Goal: Task Accomplishment & Management: Use online tool/utility

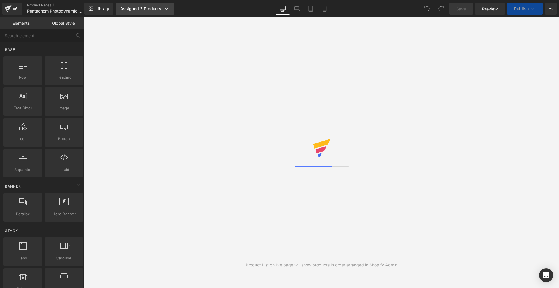
click at [133, 11] on div "Assigned 2 Products" at bounding box center [144, 9] width 49 height 6
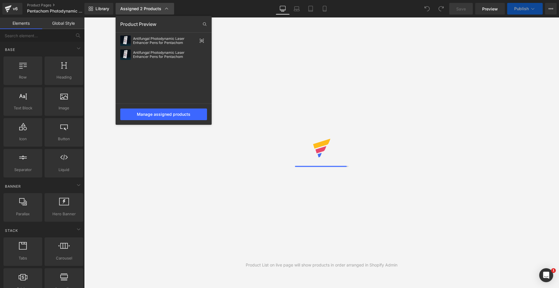
click at [133, 11] on div "Assigned 2 Products" at bounding box center [144, 9] width 49 height 6
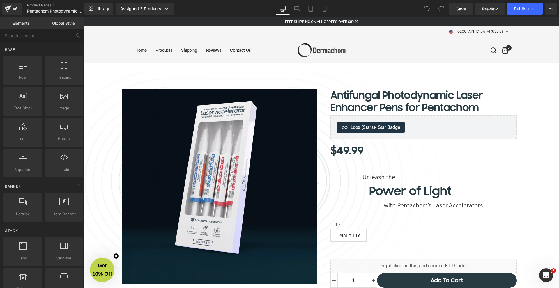
scroll to position [3031, 473]
click at [312, 11] on icon at bounding box center [311, 9] width 6 height 6
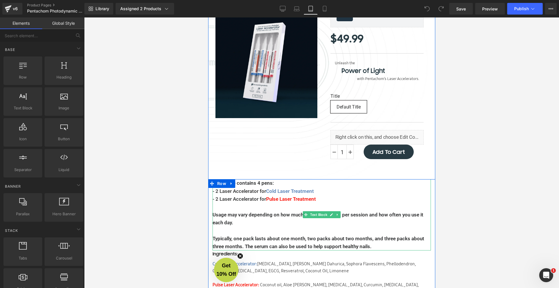
scroll to position [113, 0]
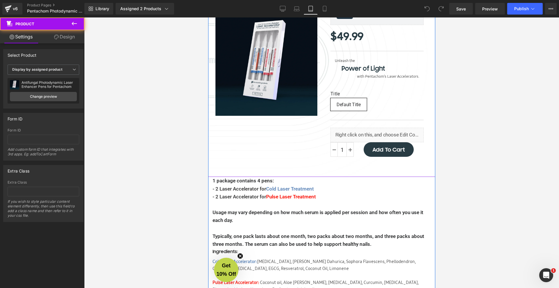
click at [357, 168] on div "Sale Off (P) Image Antifungal Photodynamic Laser Enhancer Pens for Pentachom (P…" at bounding box center [321, 68] width 227 height 218
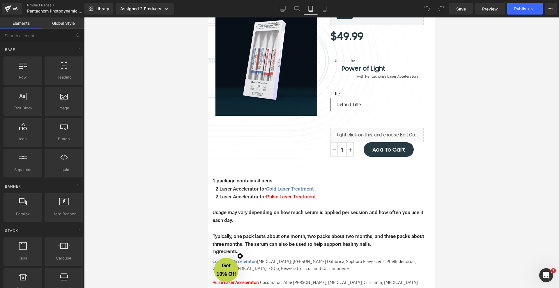
click at [463, 176] on div at bounding box center [321, 152] width 475 height 271
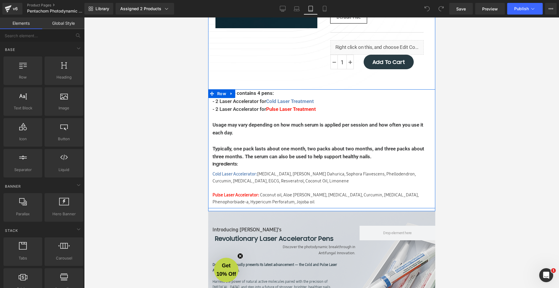
scroll to position [144, 0]
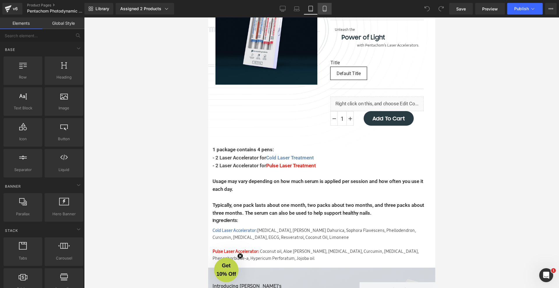
click at [326, 8] on icon at bounding box center [325, 9] width 6 height 6
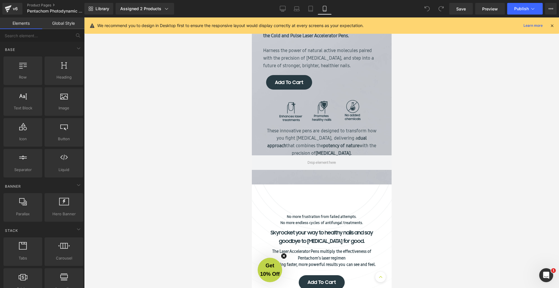
scroll to position [629, 0]
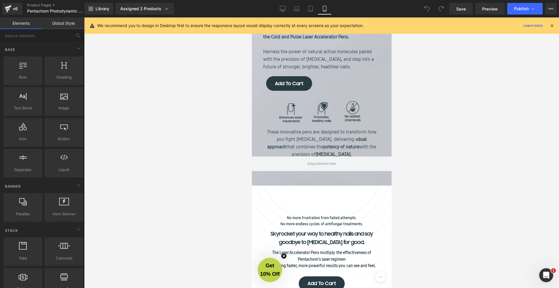
click at [379, 129] on div "Introducing Dermachom's Text Block Revolutionary Laser Accelerator Pens Text Bl…" at bounding box center [322, 69] width 126 height 173
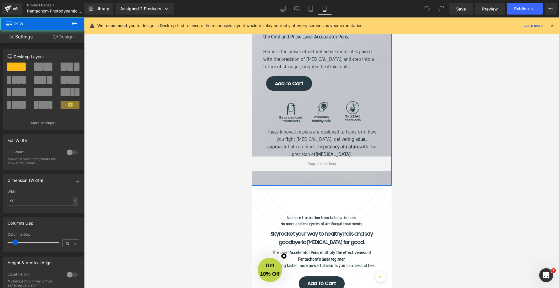
click at [371, 181] on div "Introducing Dermachom's Text Block Revolutionary Laser Accelerator Pens Text Bl…" at bounding box center [322, 47] width 140 height 276
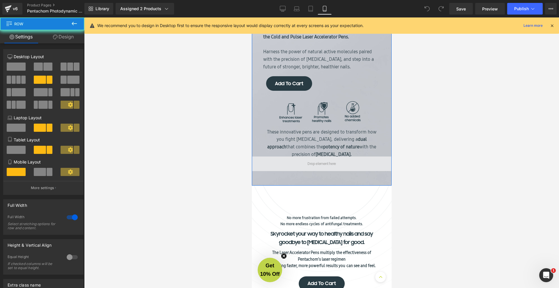
click at [362, 169] on span at bounding box center [322, 164] width 140 height 15
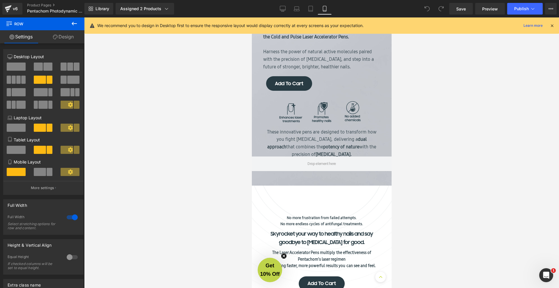
click at [445, 161] on div at bounding box center [321, 152] width 475 height 271
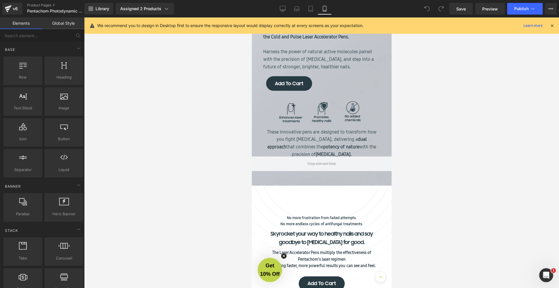
click at [428, 11] on span at bounding box center [428, 9] width 12 height 12
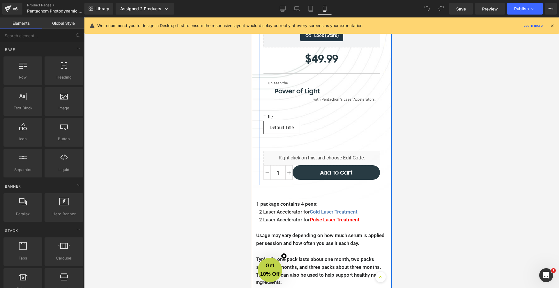
scroll to position [305, 0]
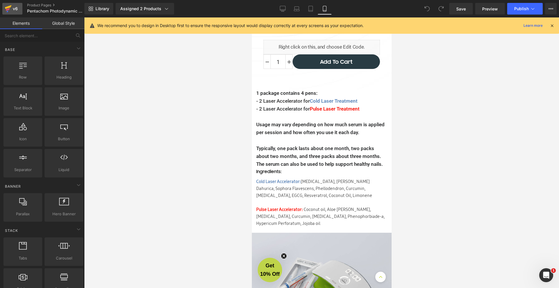
click at [18, 7] on div "v6" at bounding box center [15, 9] width 7 height 8
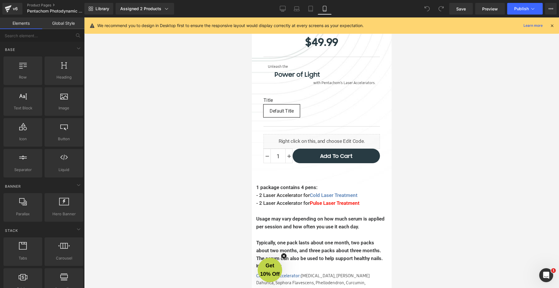
scroll to position [201, 0]
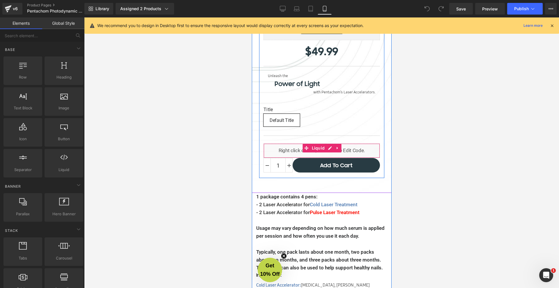
click at [352, 152] on div "Liquid" at bounding box center [321, 151] width 117 height 15
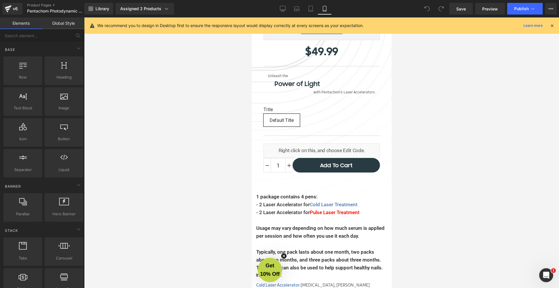
click at [169, 164] on div at bounding box center [321, 152] width 475 height 271
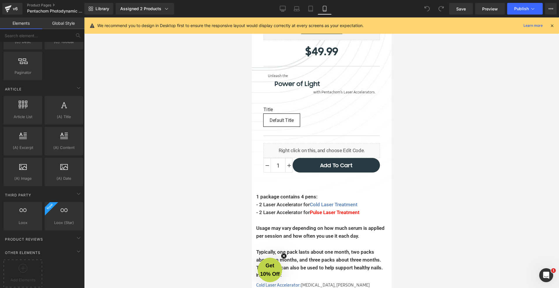
scroll to position [0, 0]
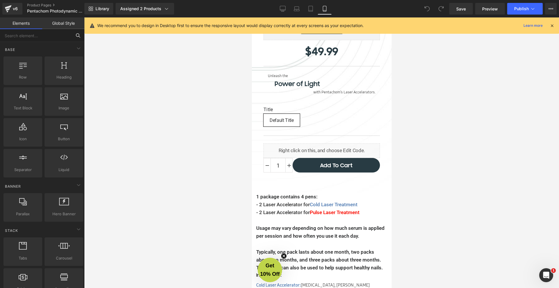
click at [54, 35] on input "text" at bounding box center [36, 35] width 72 height 13
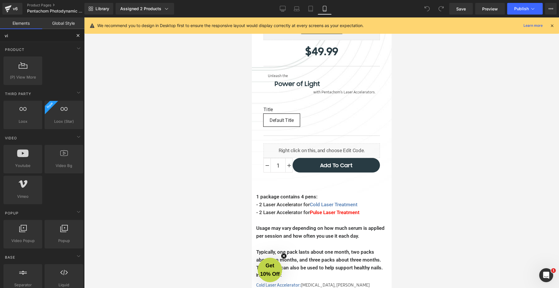
type input "v"
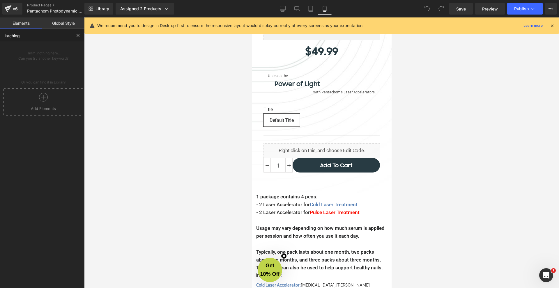
type input "kaching"
click at [56, 94] on div at bounding box center [43, 99] width 77 height 13
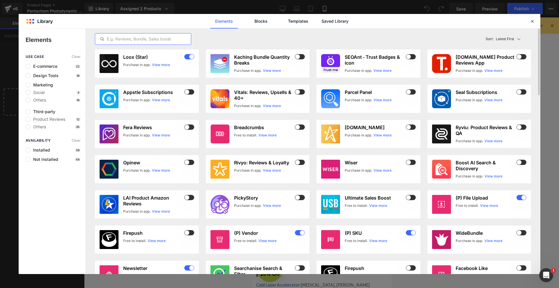
click at [114, 40] on input "text" at bounding box center [143, 39] width 96 height 7
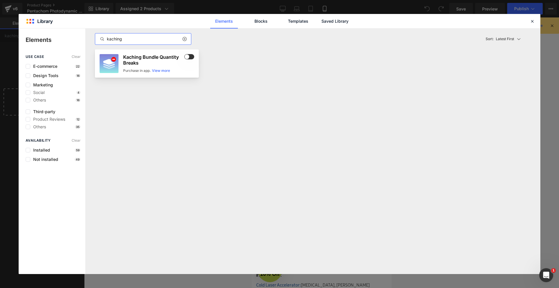
type input "kaching"
click at [192, 55] on span at bounding box center [189, 56] width 10 height 5
click at [530, 22] on icon at bounding box center [532, 21] width 5 height 5
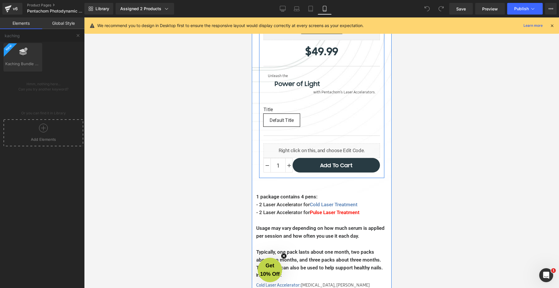
scroll to position [104, 0]
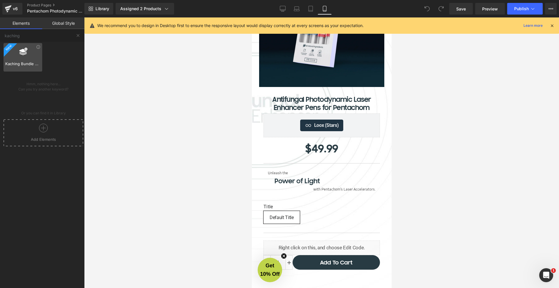
click at [17, 61] on span "Kaching Bundle Quantity Breaks" at bounding box center [22, 64] width 35 height 6
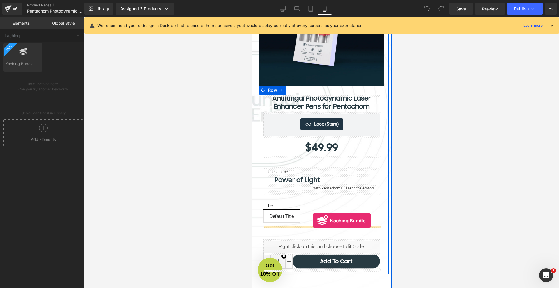
scroll to position [110, 0]
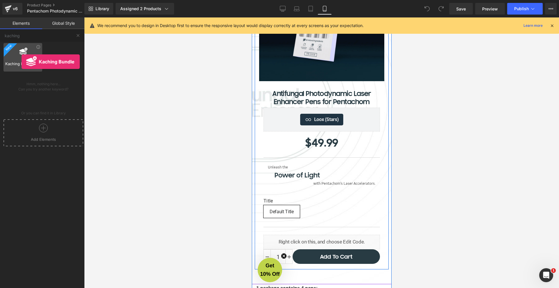
drag, startPoint x: 27, startPoint y: 60, endPoint x: 22, endPoint y: 62, distance: 5.9
click at [22, 62] on div "Kaching Bundle Quantity Breaks thirdparty,kaching" at bounding box center [22, 57] width 39 height 29
click at [22, 54] on icon at bounding box center [23, 52] width 8 height 8
click at [22, 60] on div at bounding box center [22, 54] width 35 height 13
click at [36, 48] on icon at bounding box center [38, 47] width 4 height 4
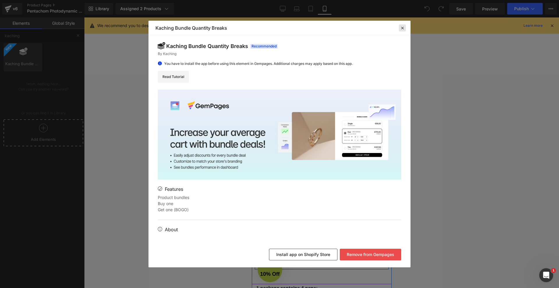
click at [399, 31] on div at bounding box center [402, 27] width 7 height 7
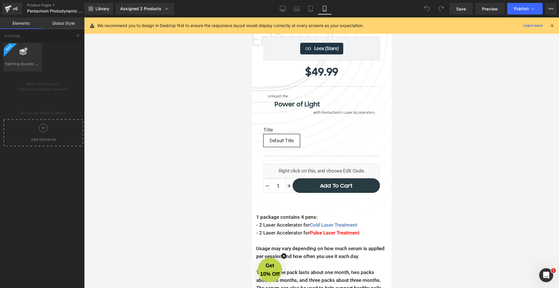
scroll to position [191, 0]
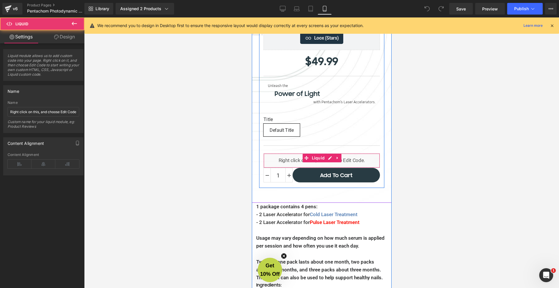
click at [358, 159] on div "Liquid" at bounding box center [321, 161] width 117 height 15
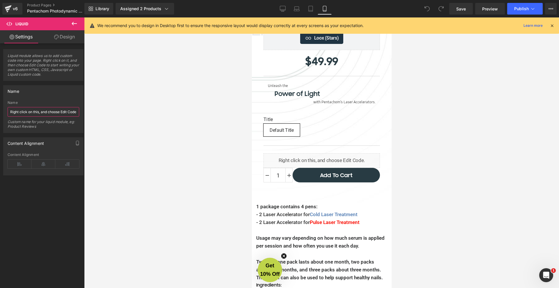
drag, startPoint x: 50, startPoint y: 113, endPoint x: 94, endPoint y: 115, distance: 43.7
click at [94, 115] on div "Kaching Bundle Quantity Breaks You are previewing how the will restyle your pag…" at bounding box center [279, 149] width 559 height 298
click at [94, 115] on div at bounding box center [321, 152] width 475 height 271
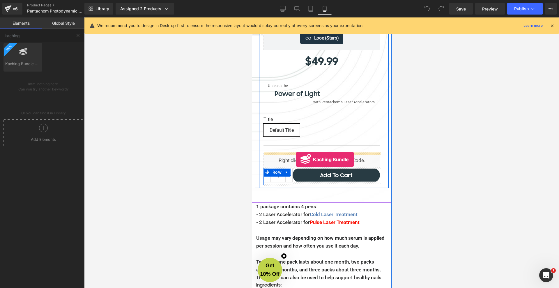
drag, startPoint x: 274, startPoint y: 75, endPoint x: 296, endPoint y: 160, distance: 87.9
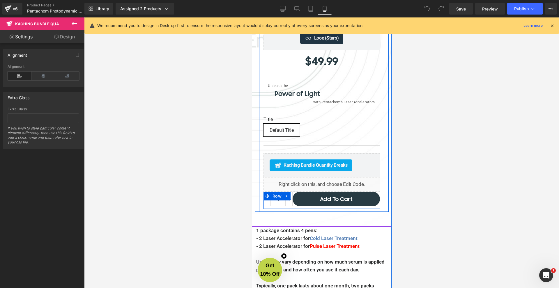
scroll to position [3352, 138]
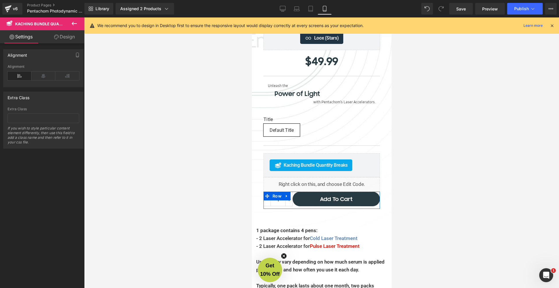
click at [234, 163] on div at bounding box center [321, 152] width 475 height 271
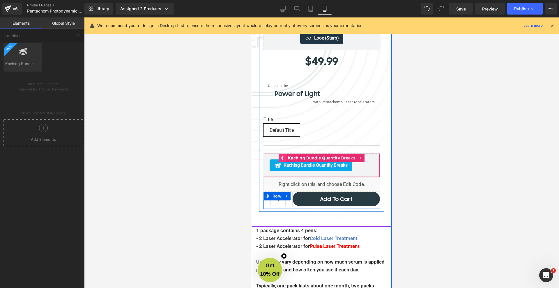
scroll to position [3343, 138]
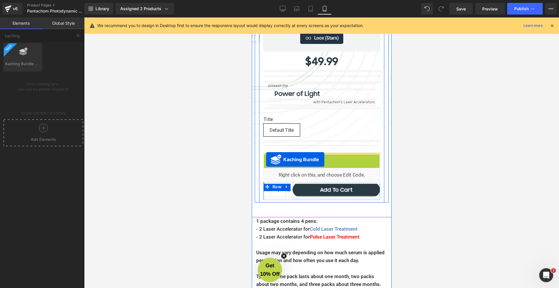
drag, startPoint x: 285, startPoint y: 158, endPoint x: 265, endPoint y: 160, distance: 19.8
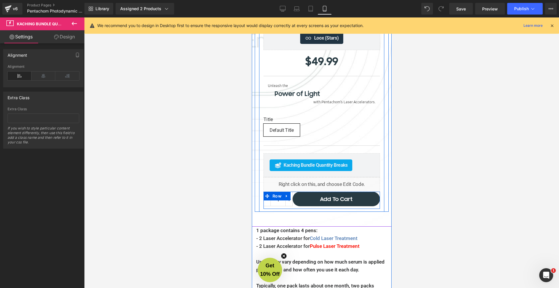
scroll to position [3352, 138]
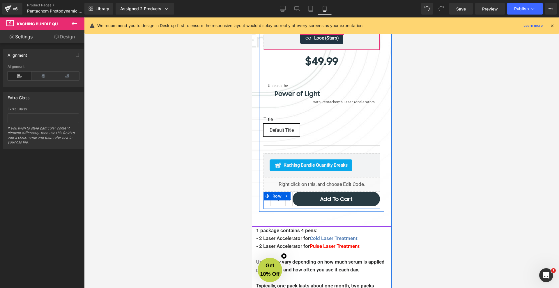
click at [421, 9] on div "Library Assigned 2 Products Product Preview Antifungal Photodynamic Laser Enhan…" at bounding box center [321, 9] width 475 height 12
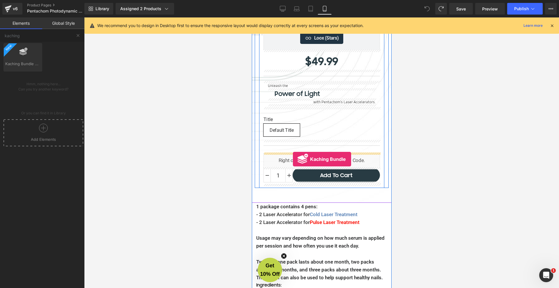
drag, startPoint x: 277, startPoint y: 82, endPoint x: 293, endPoint y: 159, distance: 79.3
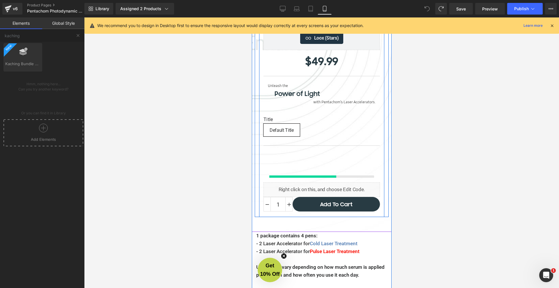
scroll to position [3352, 138]
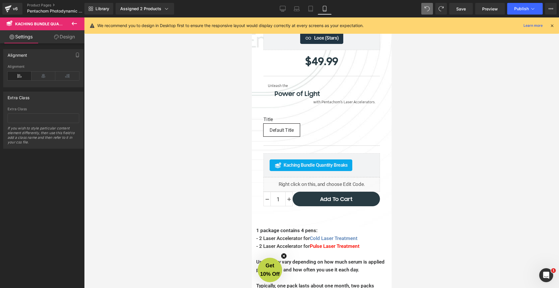
click at [407, 163] on div at bounding box center [321, 152] width 475 height 271
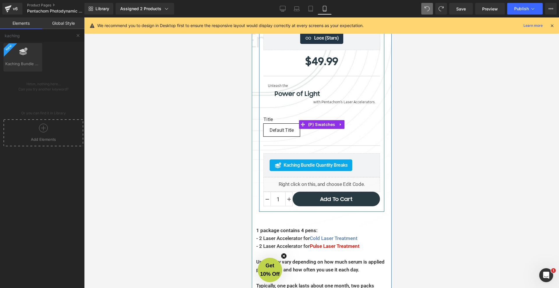
click at [278, 128] on span "Default Title" at bounding box center [281, 130] width 24 height 12
click at [297, 129] on span "Default Title" at bounding box center [281, 130] width 36 height 13
click at [281, 133] on span "Default Title" at bounding box center [281, 130] width 24 height 12
click at [282, 131] on span "Default Title" at bounding box center [281, 130] width 24 height 12
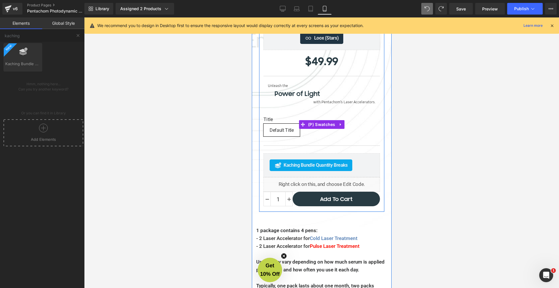
click at [282, 131] on span "Default Title" at bounding box center [281, 130] width 24 height 12
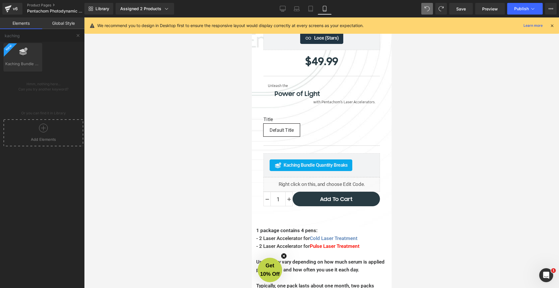
click at [404, 114] on div at bounding box center [321, 152] width 475 height 271
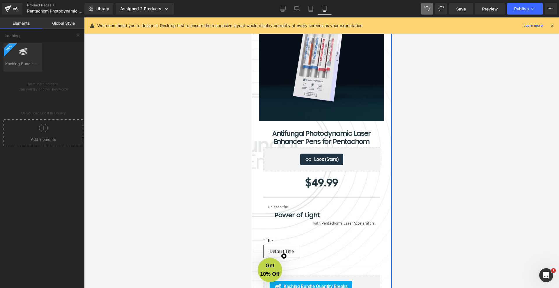
scroll to position [21, 0]
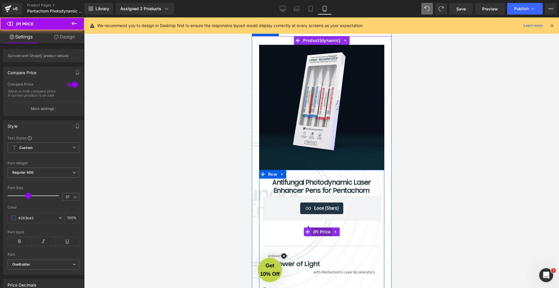
click at [322, 231] on div "$49.99 $49.99 (P) Price" at bounding box center [321, 231] width 117 height 17
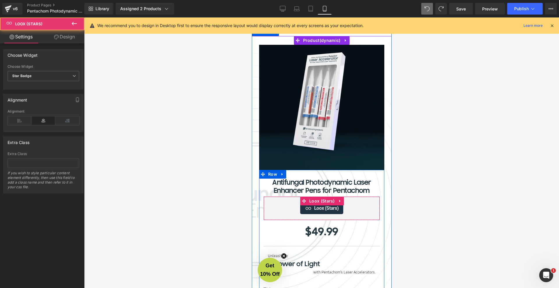
click at [288, 211] on div "Loox (Stars) - Star Badge" at bounding box center [321, 209] width 104 height 12
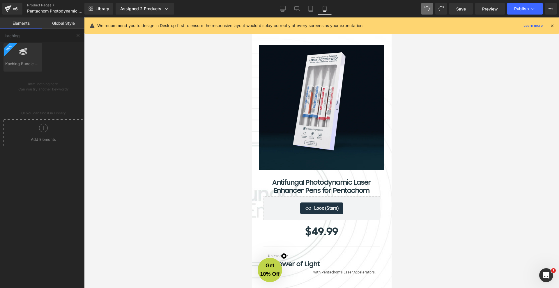
click at [461, 93] on div at bounding box center [321, 152] width 475 height 271
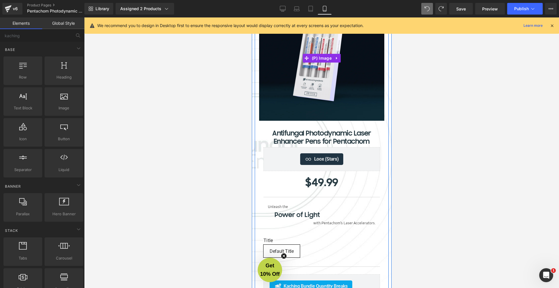
scroll to position [105, 0]
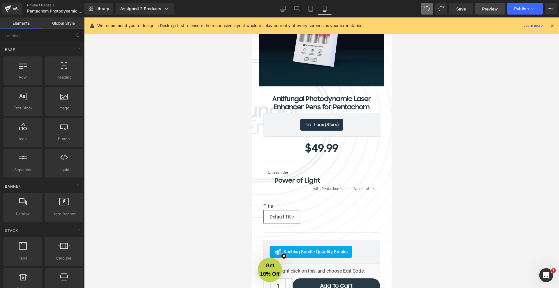
click at [492, 9] on span "Preview" at bounding box center [490, 9] width 16 height 6
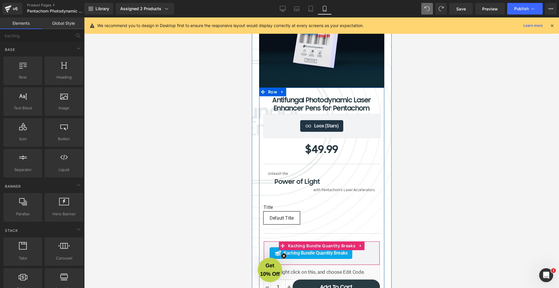
scroll to position [175, 0]
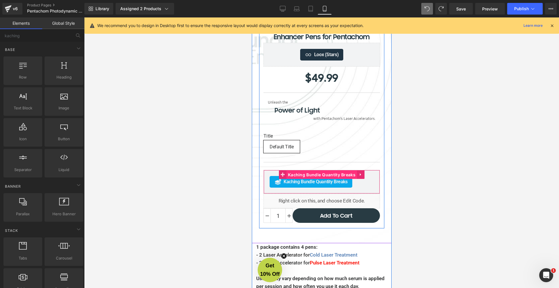
click at [325, 172] on span "Kaching Bundle Quantity Breaks" at bounding box center [321, 175] width 71 height 9
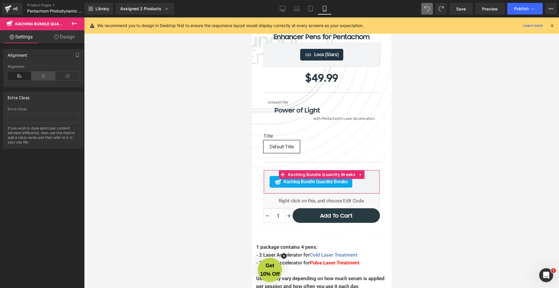
click at [42, 77] on icon at bounding box center [43, 76] width 24 height 9
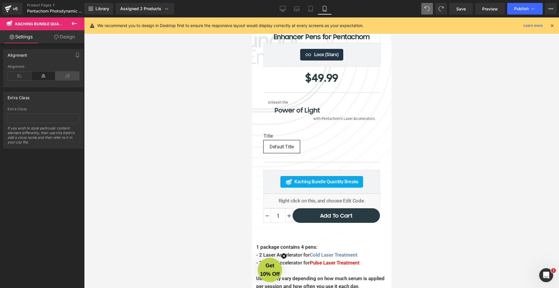
click at [57, 77] on icon at bounding box center [67, 76] width 24 height 9
click at [40, 76] on icon at bounding box center [43, 76] width 24 height 9
click at [19, 75] on icon at bounding box center [20, 76] width 24 height 9
click at [40, 75] on icon at bounding box center [43, 76] width 24 height 9
click at [62, 40] on link "Design" at bounding box center [64, 36] width 42 height 13
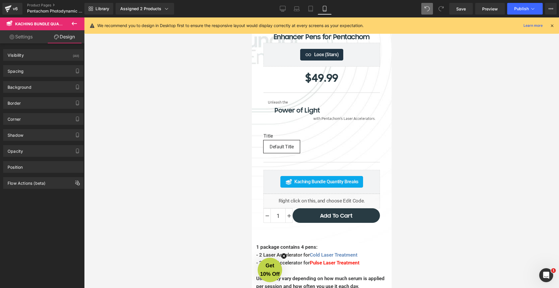
click at [26, 39] on link "Settings" at bounding box center [21, 36] width 42 height 13
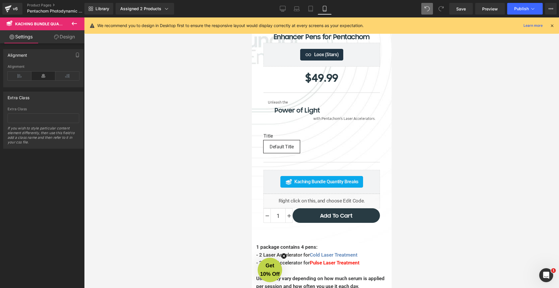
click at [54, 36] on icon at bounding box center [56, 37] width 5 height 5
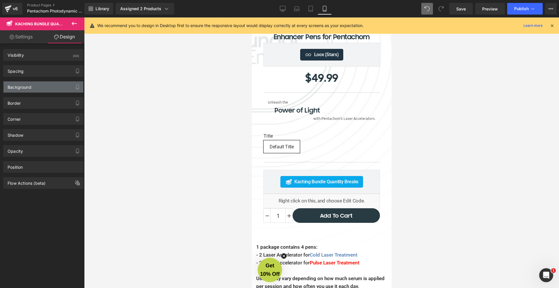
click at [43, 89] on div "Background" at bounding box center [43, 87] width 80 height 11
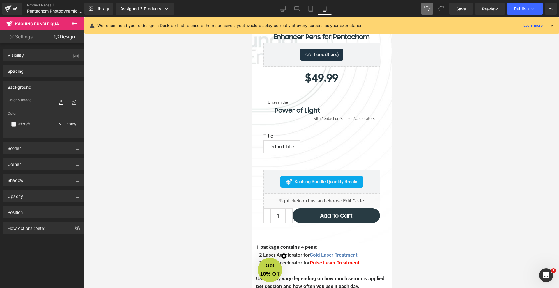
click at [43, 87] on div "Background" at bounding box center [43, 87] width 80 height 11
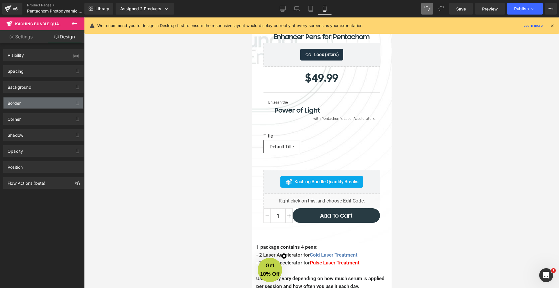
click at [29, 104] on div "Border" at bounding box center [43, 103] width 80 height 11
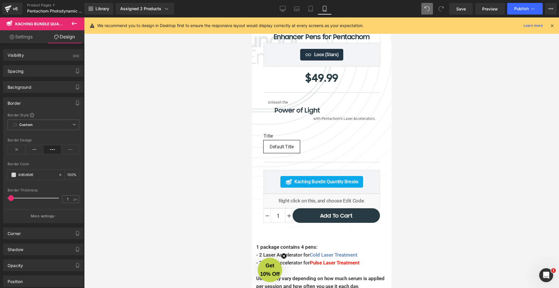
click at [30, 100] on div "Border" at bounding box center [43, 103] width 80 height 11
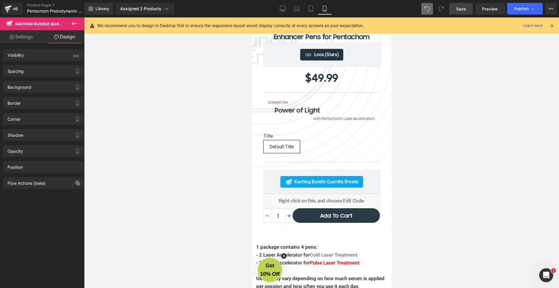
click at [463, 10] on span "Save" at bounding box center [462, 9] width 10 height 6
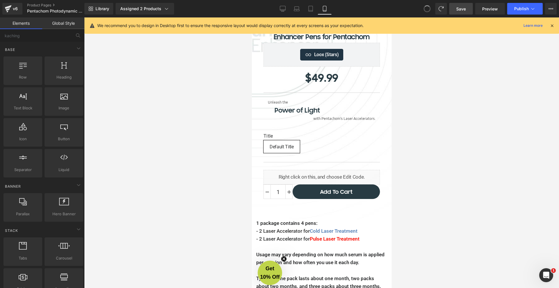
scroll to position [3328, 138]
click at [469, 9] on link "Save" at bounding box center [462, 9] width 24 height 12
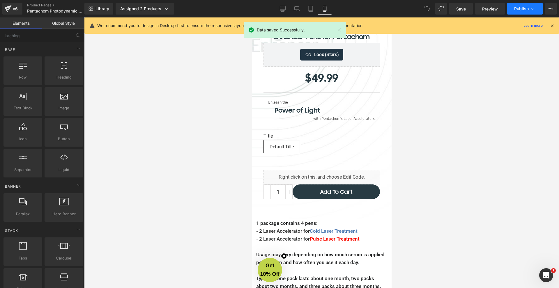
click at [533, 7] on icon at bounding box center [533, 9] width 6 height 6
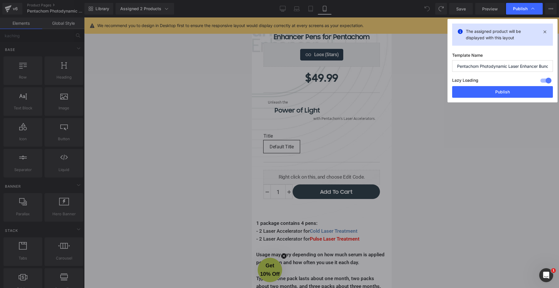
drag, startPoint x: 517, startPoint y: 65, endPoint x: 559, endPoint y: 68, distance: 42.3
click at [559, 68] on div "Publish The assigned product will be displayed with this layout Template Name P…" at bounding box center [279, 144] width 559 height 288
click at [509, 68] on input "Pentachom Photodynamic Laser Enhancer Bundle" at bounding box center [502, 66] width 101 height 12
click at [499, 75] on div "Template Name Pentachom Photodynamic Laser Enhancer Bundle Lazy Loading Build U…" at bounding box center [502, 70] width 101 height 34
click at [464, 81] on label "Lazy Loading Build" at bounding box center [465, 82] width 26 height 10
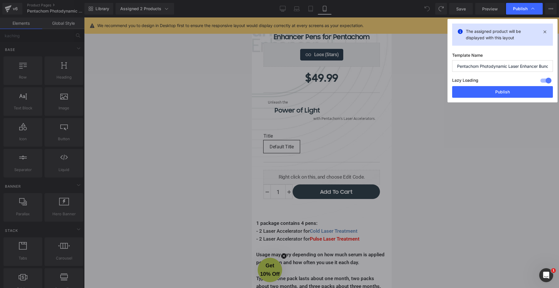
drag, startPoint x: 453, startPoint y: 81, endPoint x: 479, endPoint y: 82, distance: 25.7
click at [478, 83] on label "Lazy Loading Build" at bounding box center [465, 82] width 26 height 10
copy label "Lazy Loading"
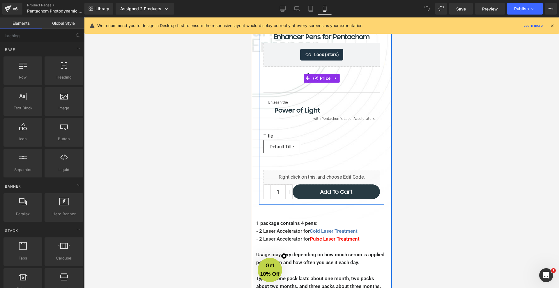
scroll to position [0, 0]
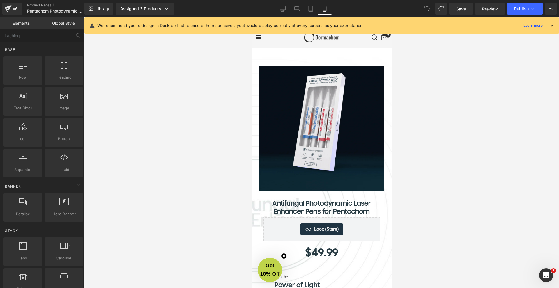
click at [552, 25] on icon at bounding box center [552, 25] width 5 height 5
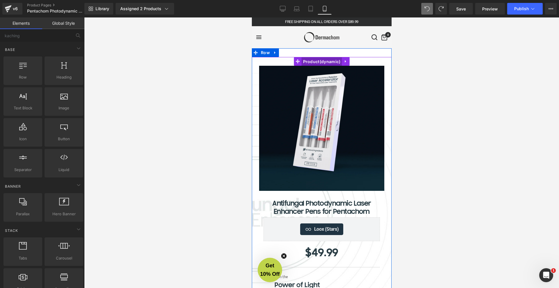
click at [309, 63] on span "Product" at bounding box center [322, 61] width 40 height 9
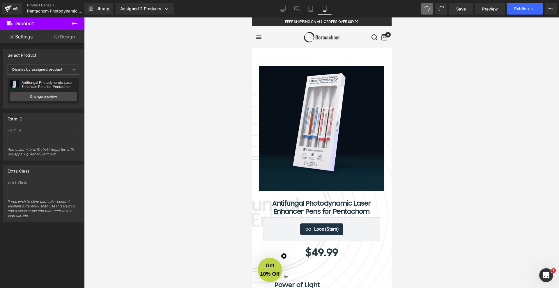
click at [77, 25] on icon at bounding box center [74, 23] width 7 height 7
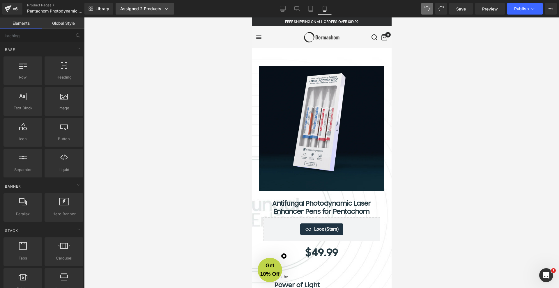
click at [138, 10] on div "Assigned 2 Products" at bounding box center [144, 9] width 49 height 6
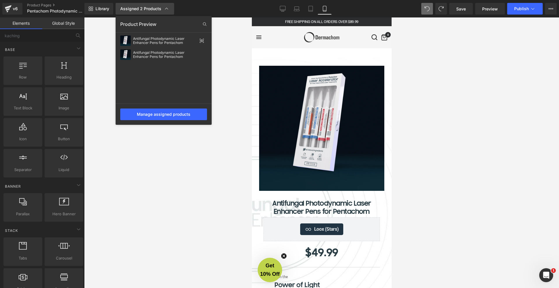
click at [138, 10] on div "Assigned 2 Products" at bounding box center [144, 9] width 49 height 6
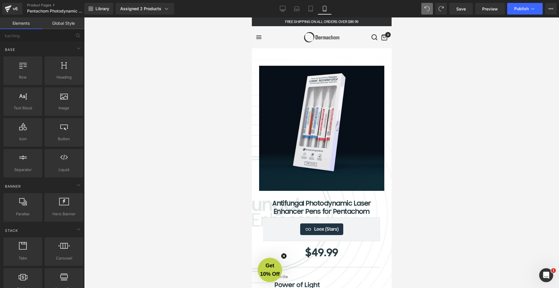
click at [195, 66] on div at bounding box center [321, 152] width 475 height 271
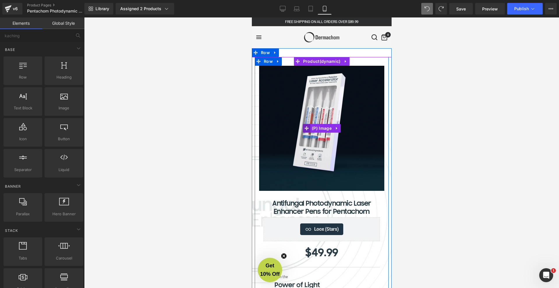
scroll to position [35, 0]
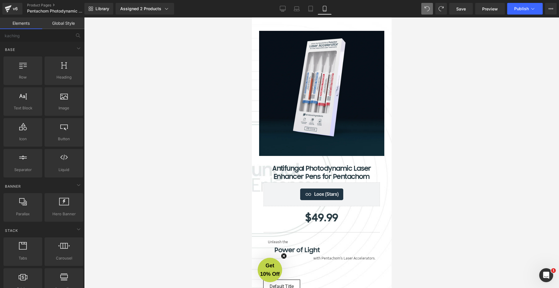
click at [205, 123] on div at bounding box center [321, 152] width 475 height 271
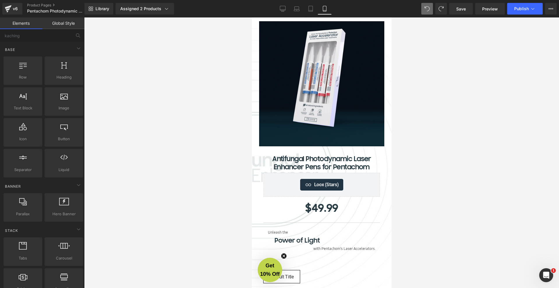
scroll to position [105, 0]
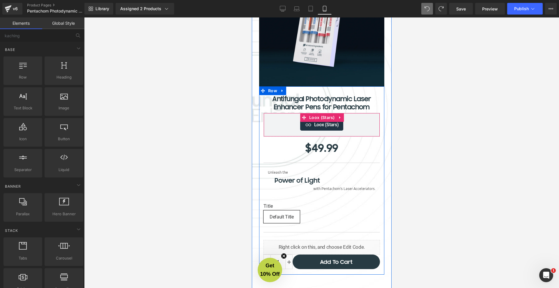
click at [314, 124] on span "Loox (Stars) - Star Badge" at bounding box center [326, 124] width 25 height 7
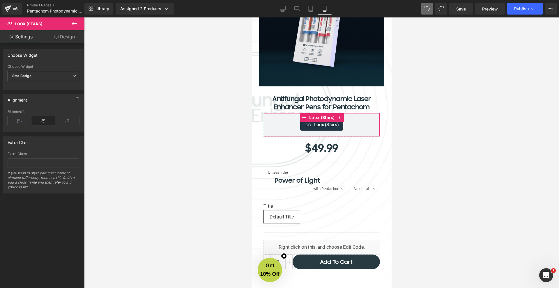
click at [36, 77] on span "Star Badge" at bounding box center [44, 76] width 72 height 10
click at [145, 109] on div at bounding box center [321, 152] width 475 height 271
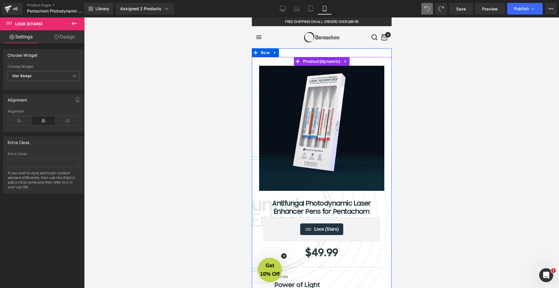
scroll to position [17, 0]
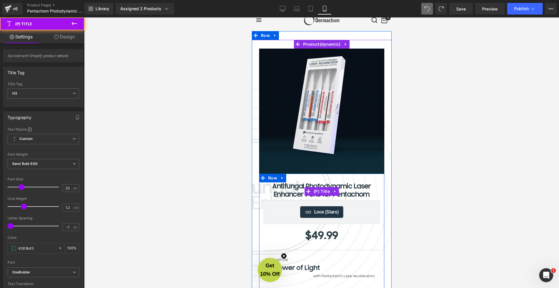
click at [298, 193] on link "Antifungal Photodynamic Laser Enhancer Pens for Pentachom" at bounding box center [321, 191] width 117 height 16
click at [289, 194] on link "Antifungal Photodynamic Laser Enhancer Pens for Pentachom" at bounding box center [321, 191] width 117 height 16
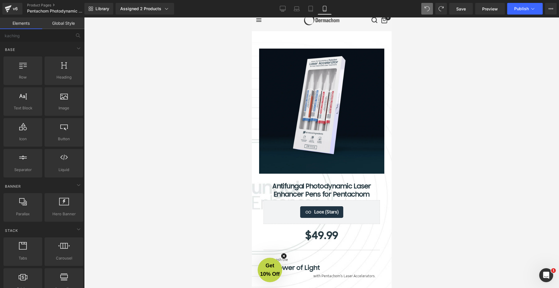
click at [200, 193] on div at bounding box center [321, 152] width 475 height 271
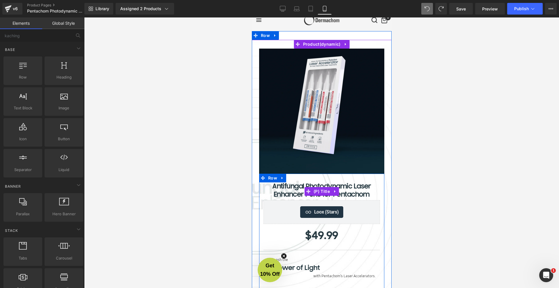
click at [297, 191] on link "Antifungal Photodynamic Laser Enhancer Pens for Pentachom" at bounding box center [321, 191] width 117 height 16
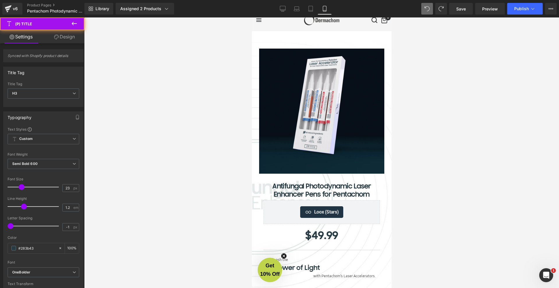
click at [173, 179] on div at bounding box center [321, 152] width 475 height 271
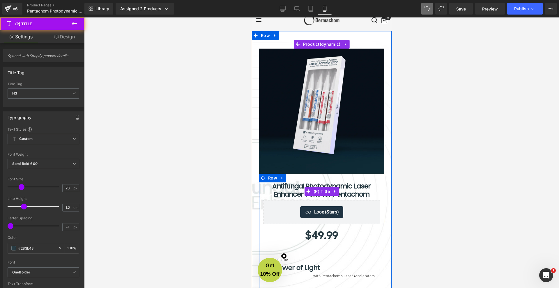
click at [271, 190] on link "Antifungal Photodynamic Laser Enhancer Pens for Pentachom" at bounding box center [321, 191] width 117 height 16
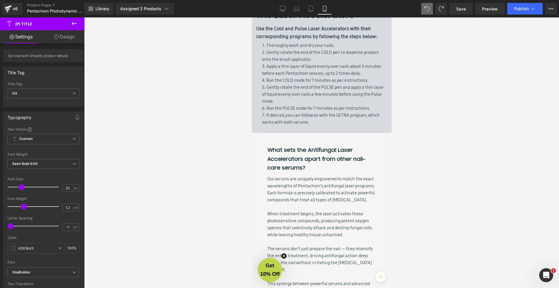
scroll to position [2422, 0]
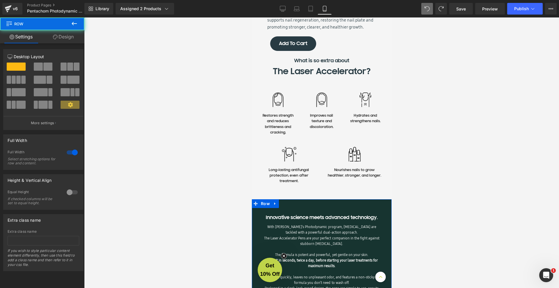
click at [275, 202] on div "Innovative science meets advanced technology. Text Block With Pentachom’s Photo…" at bounding box center [322, 258] width 140 height 116
click at [290, 224] on div "With Pentachom’s Photodynamic program, fungal infections are tackled with a pow…" at bounding box center [321, 260] width 117 height 73
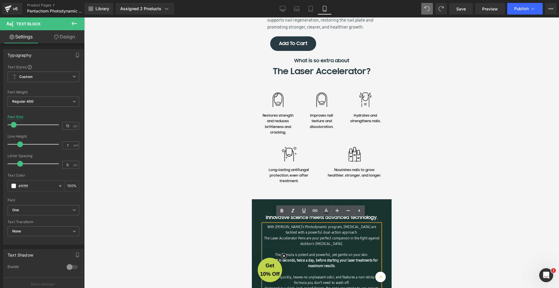
click at [269, 207] on div "Innovative science meets advanced technology. Text Block With Pentachom’s Photo…" at bounding box center [322, 257] width 140 height 115
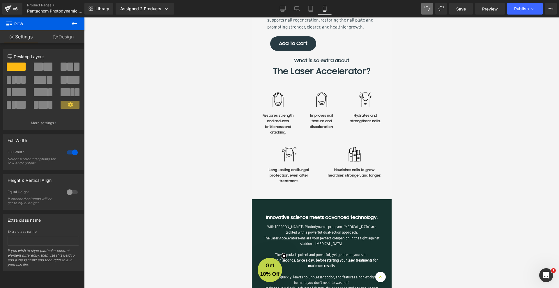
click at [268, 203] on div "Innovative science meets advanced technology. Text Block With Pentachom’s Photo…" at bounding box center [322, 257] width 140 height 115
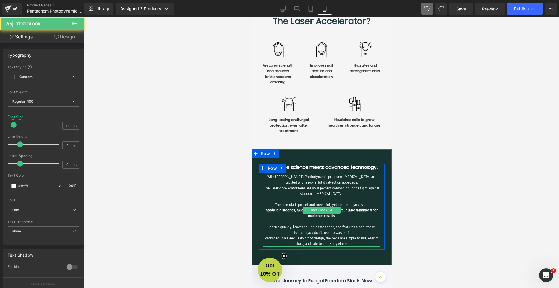
click at [298, 208] on p "The formula is potent and powerful, yet gentle on your skin. Apply it in second…" at bounding box center [321, 219] width 117 height 34
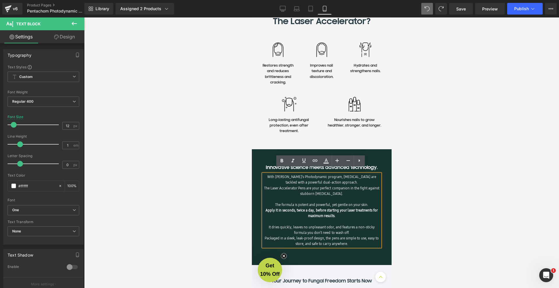
click at [277, 202] on p "The formula is potent and powerful, yet gentle on your skin. Apply it in second…" at bounding box center [321, 219] width 117 height 34
click at [296, 213] on p "The formula is potent and powerful, yet gentle on your skin. Apply it in second…" at bounding box center [321, 219] width 117 height 34
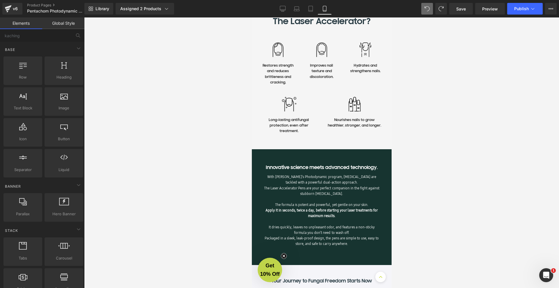
click at [201, 213] on div at bounding box center [321, 152] width 475 height 271
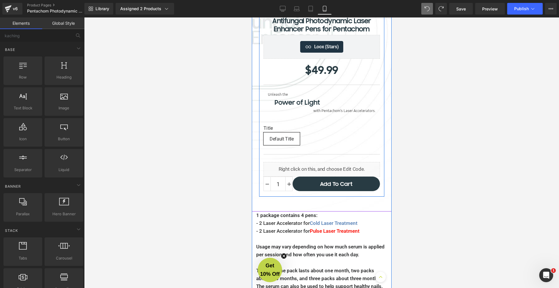
scroll to position [294, 0]
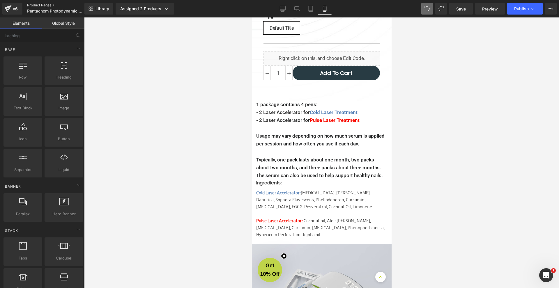
click at [39, 3] on link "Product Pages" at bounding box center [60, 5] width 67 height 5
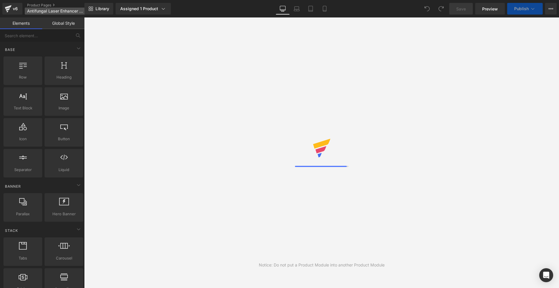
click at [61, 8] on p "Antifungal Laser Enhancer Bundle" at bounding box center [58, 11] width 67 height 7
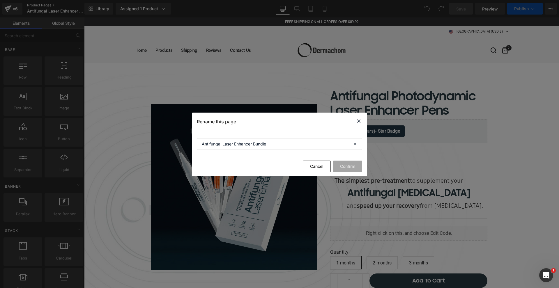
scroll to position [2698, 473]
click at [283, 145] on input "Antifungal Laser Enhancer Bundle" at bounding box center [279, 144] width 165 height 12
click at [358, 120] on icon at bounding box center [358, 121] width 7 height 7
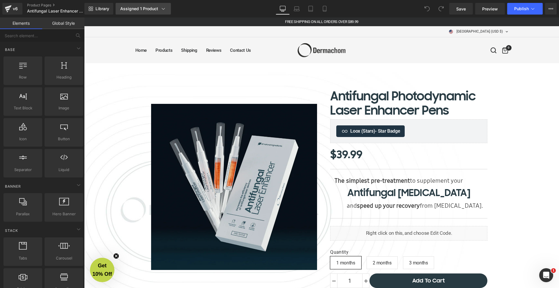
click at [146, 10] on div "Assigned 1 Product" at bounding box center [143, 9] width 46 height 6
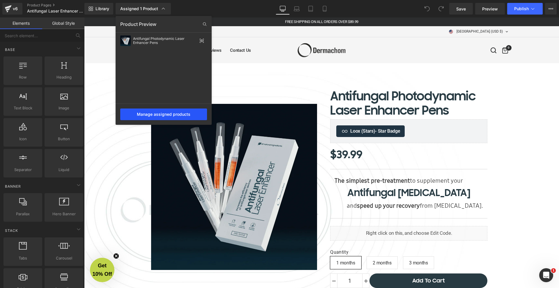
click at [159, 112] on div "Manage assigned products" at bounding box center [163, 115] width 87 height 12
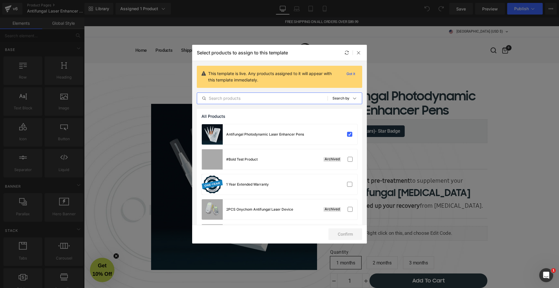
click at [230, 101] on input "text" at bounding box center [262, 98] width 131 height 7
paste input "Laser Enhancer Serum"
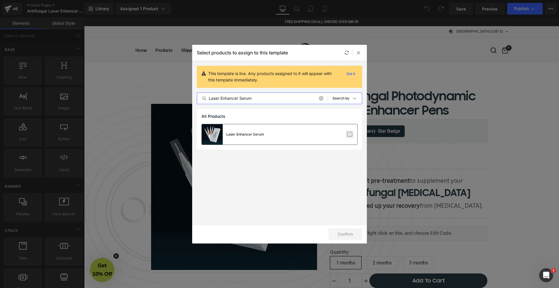
type input "Laser Enhancer Serum"
click at [350, 137] on label at bounding box center [349, 134] width 5 height 5
click at [350, 135] on input "checkbox" at bounding box center [350, 135] width 0 height 0
click at [354, 233] on button "Confirm" at bounding box center [346, 235] width 34 height 12
drag, startPoint x: 355, startPoint y: 52, endPoint x: 274, endPoint y: 35, distance: 83.6
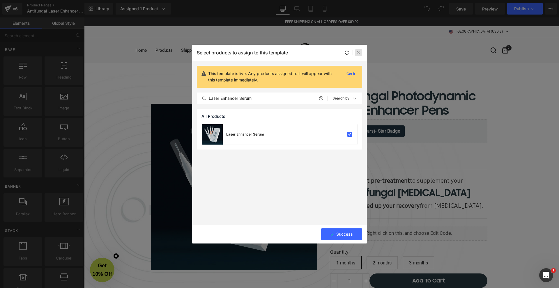
click at [355, 52] on div at bounding box center [358, 52] width 7 height 7
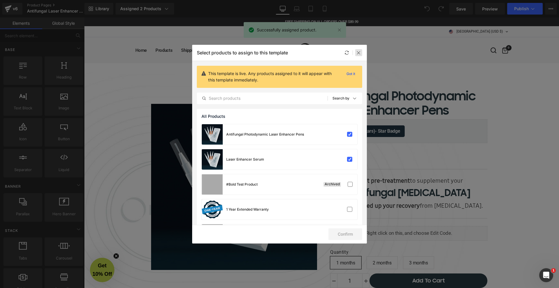
click at [361, 54] on div at bounding box center [358, 52] width 7 height 7
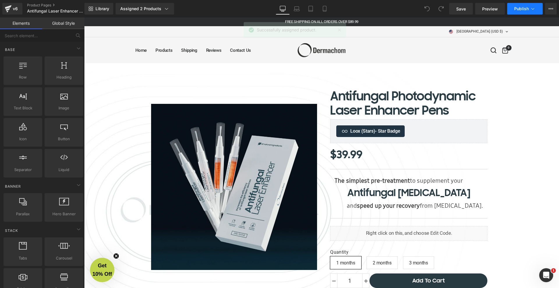
click at [523, 10] on span "Publish" at bounding box center [521, 8] width 15 height 5
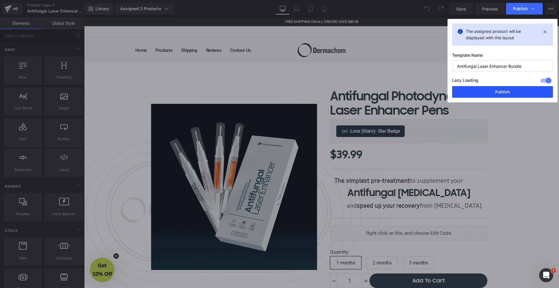
click at [495, 89] on button "Publish" at bounding box center [502, 92] width 101 height 12
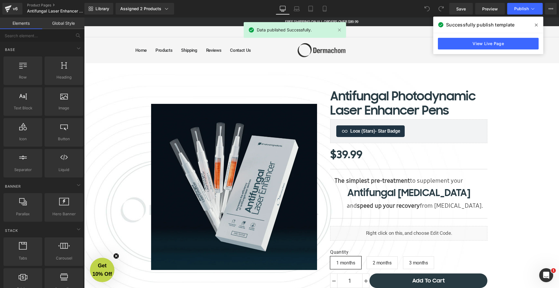
drag, startPoint x: 537, startPoint y: 25, endPoint x: 453, endPoint y: 8, distance: 86.1
click at [537, 25] on icon at bounding box center [536, 25] width 3 height 3
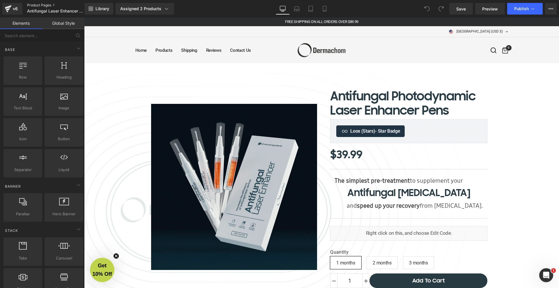
click at [44, 4] on link "Product Pages" at bounding box center [60, 5] width 67 height 5
click at [141, 8] on div "Assigned 2 Products" at bounding box center [144, 9] width 49 height 6
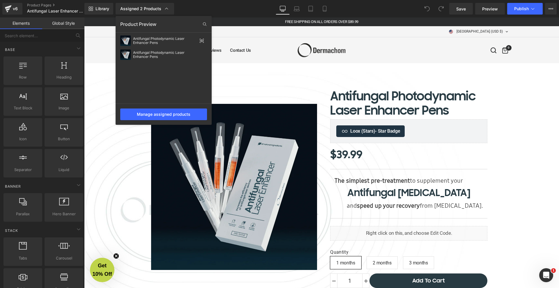
click at [169, 69] on div "Antifungal Photodynamic Laser Enhancer Pens Antifungal Photodynamic Laser Enhan…" at bounding box center [164, 69] width 96 height 70
click at [527, 11] on button "Publish" at bounding box center [526, 9] width 36 height 12
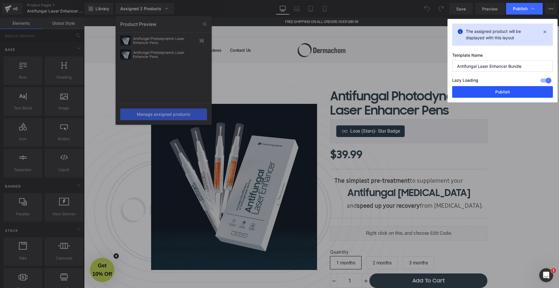
click at [520, 91] on button "Publish" at bounding box center [502, 92] width 101 height 12
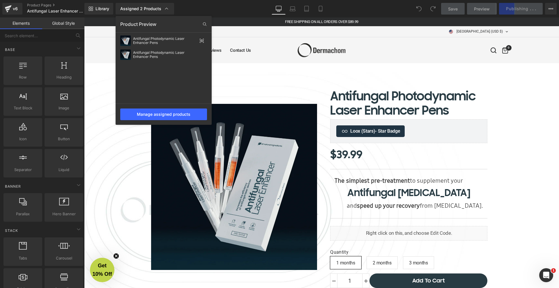
click at [295, 83] on div at bounding box center [321, 152] width 475 height 271
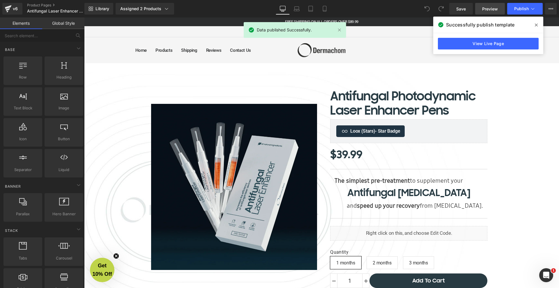
click at [482, 12] on link "Preview" at bounding box center [490, 9] width 30 height 12
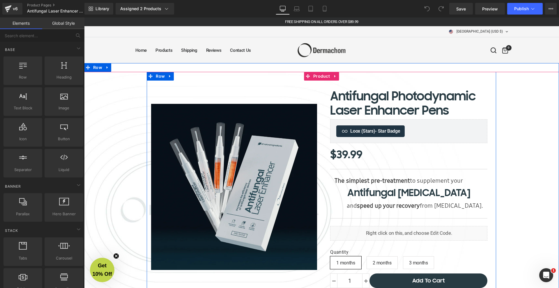
click at [290, 84] on div "Sale Off (P) Image" at bounding box center [234, 187] width 175 height 213
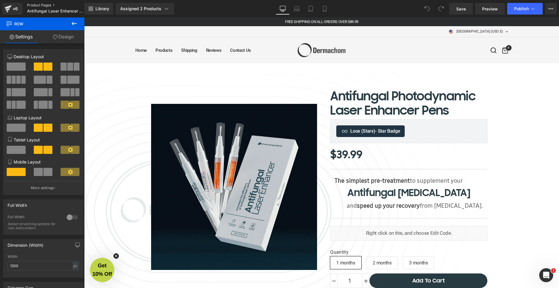
click at [37, 3] on link "Product Pages" at bounding box center [60, 5] width 67 height 5
